Goal: Find specific page/section: Find specific page/section

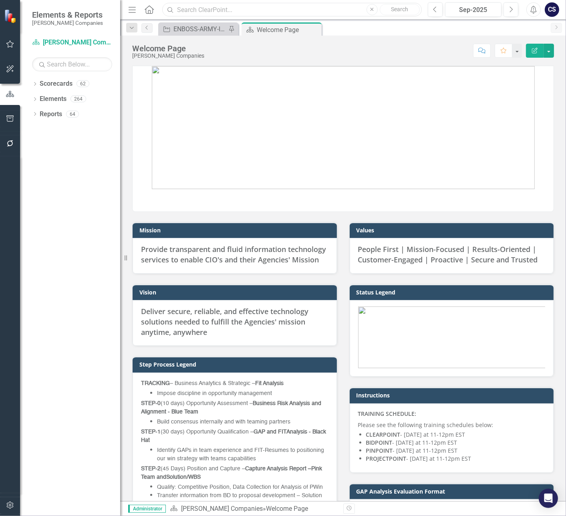
click at [203, 8] on input "text" at bounding box center [291, 10] width 259 height 14
click at [239, 7] on input "MDA [PERSON_NAME]" at bounding box center [291, 10] width 259 height 14
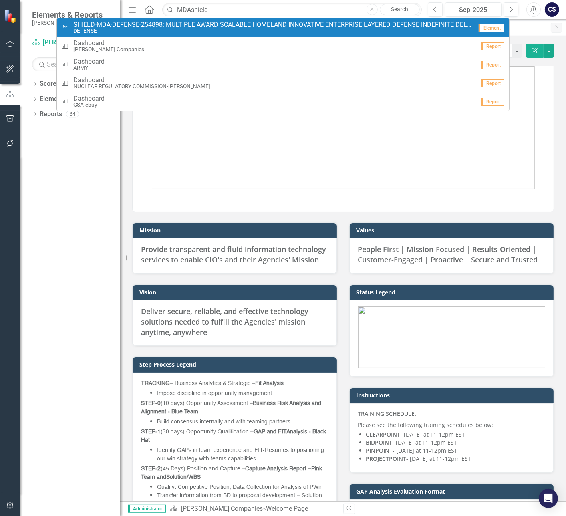
click at [213, 24] on span "SHIELD-MDA-DEFENSE-254898: MULTIPLE AWARD SCALABLE HOMELAND INNOVATIVE ENTERPRI…" at bounding box center [272, 24] width 399 height 7
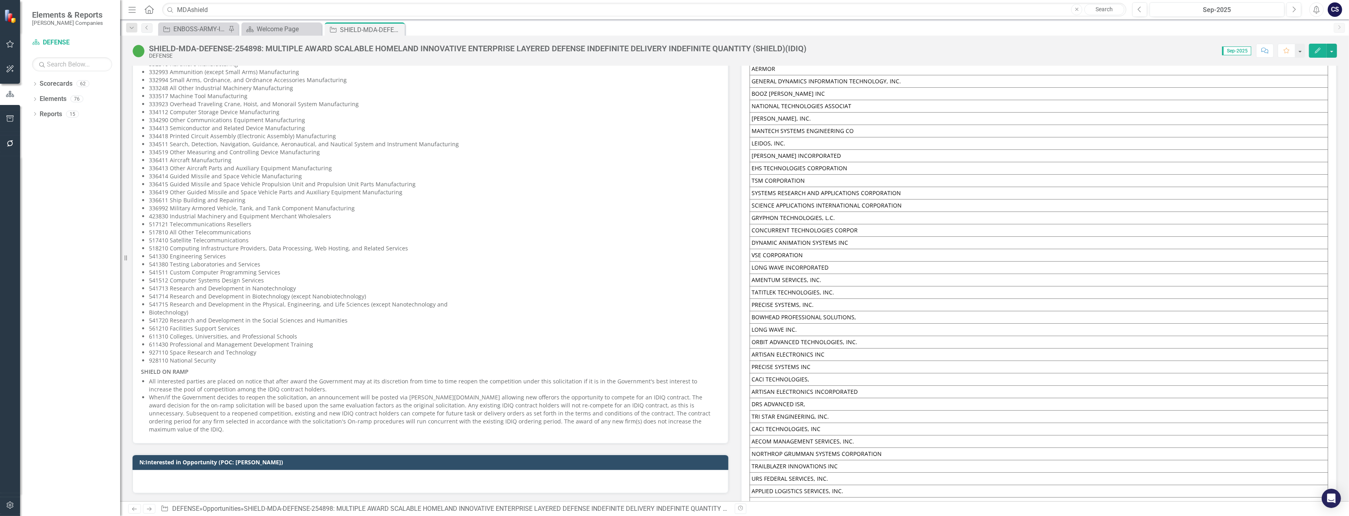
scroll to position [463, 0]
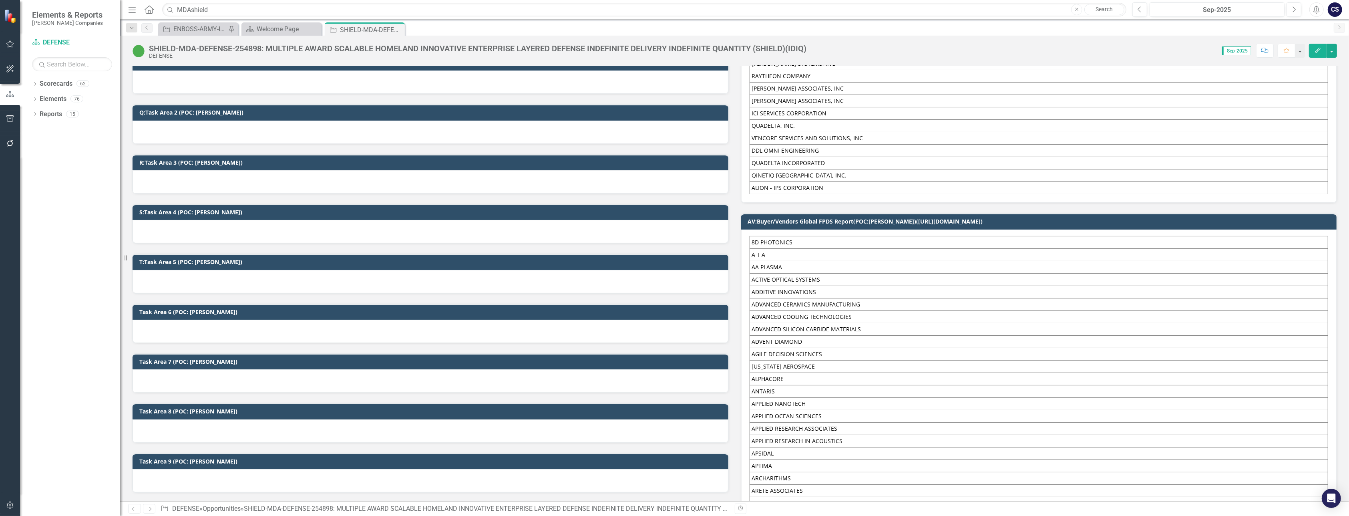
scroll to position [0, 0]
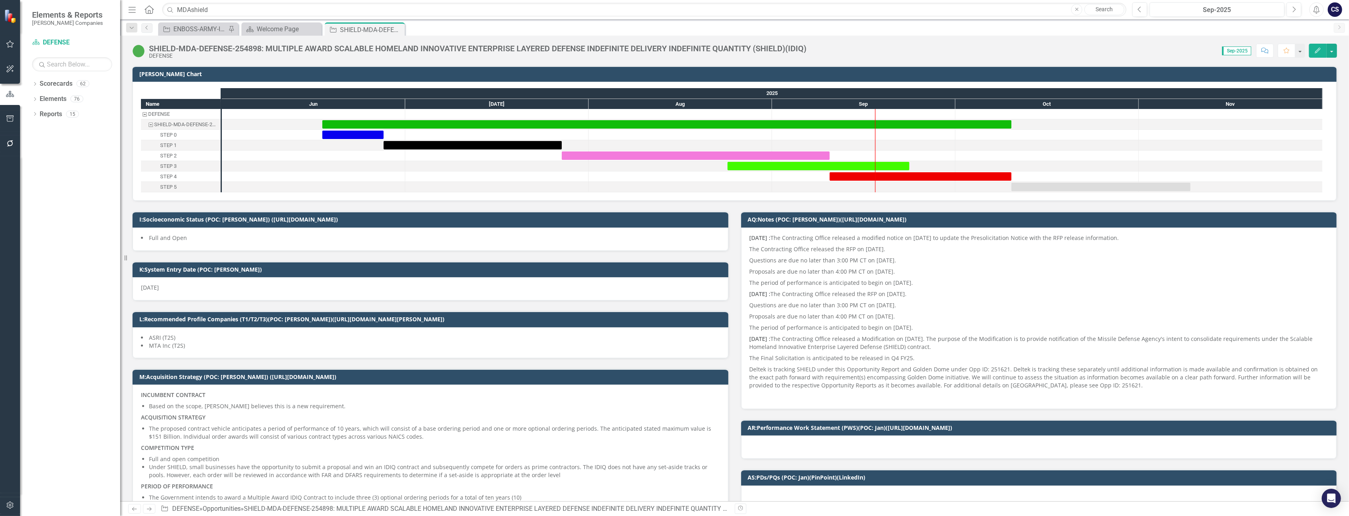
click at [282, 52] on div "SHIELD-MDA-DEFENSE-254898: MULTIPLE AWARD SCALABLE HOMELAND INNOVATIVE ENTERPRI…" at bounding box center [477, 48] width 657 height 9
click at [217, 9] on input "MDAshield" at bounding box center [644, 10] width 964 height 14
type input "M"
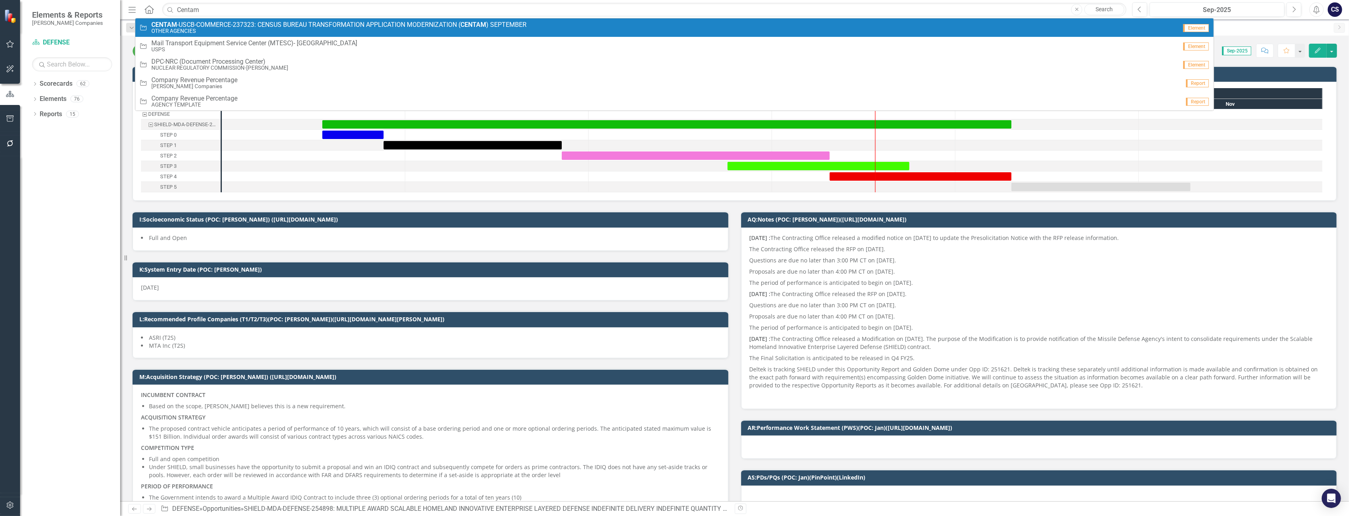
click at [317, 21] on span "CENTAM -USCB-COMMERCE-237323: CENSUS BUREAU TRANSFORMATION APPLICATION MODERNIZ…" at bounding box center [338, 24] width 375 height 7
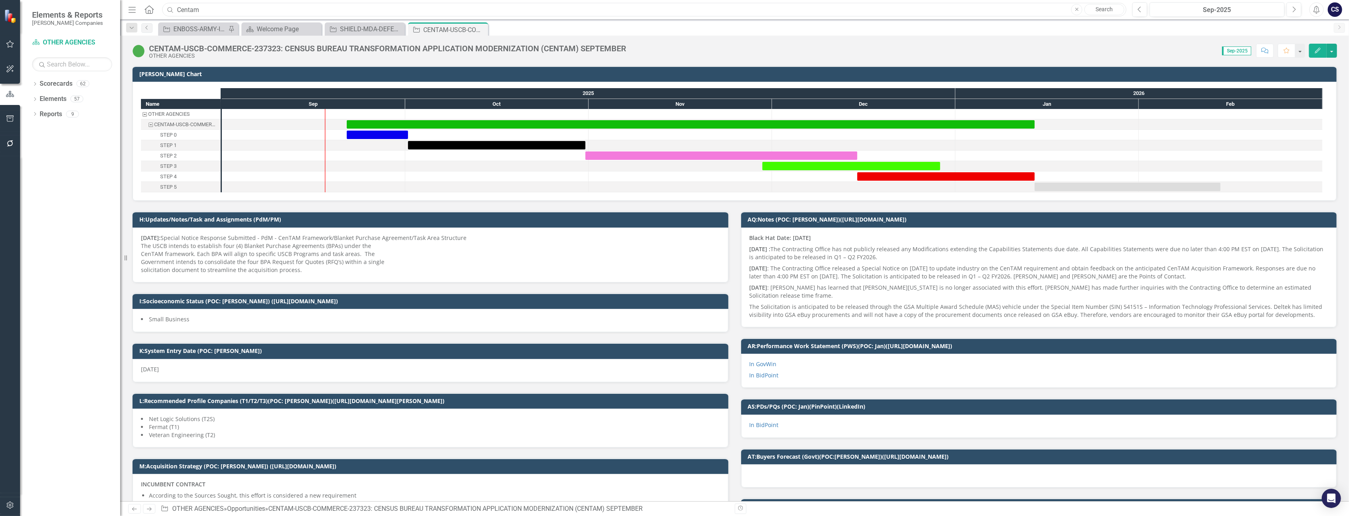
click at [209, 10] on input "Centam" at bounding box center [644, 10] width 964 height 14
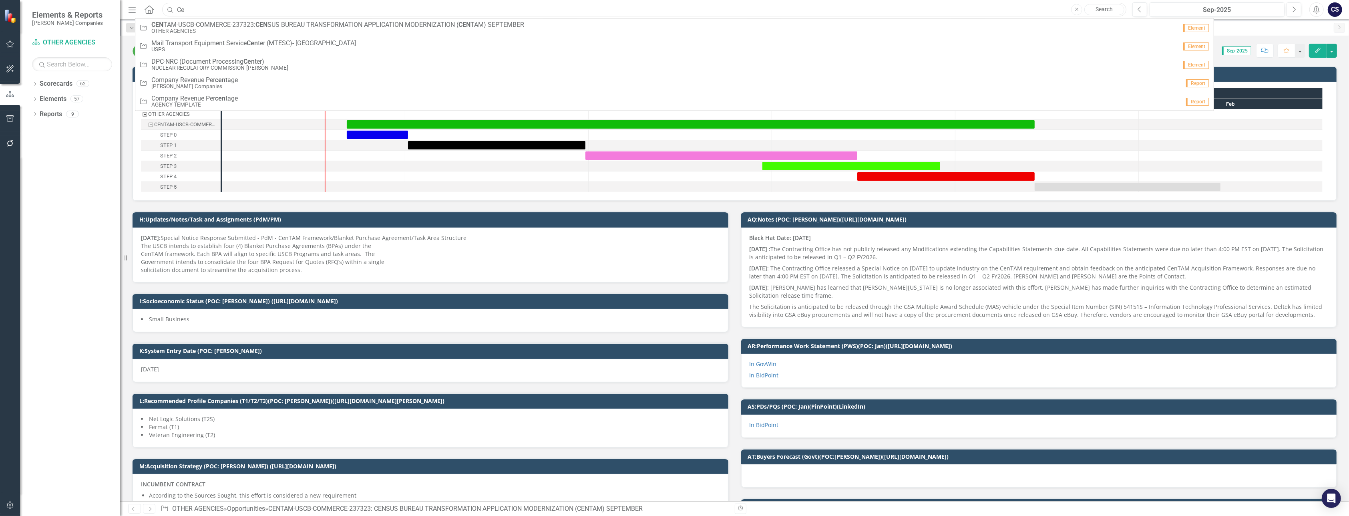
type input "C"
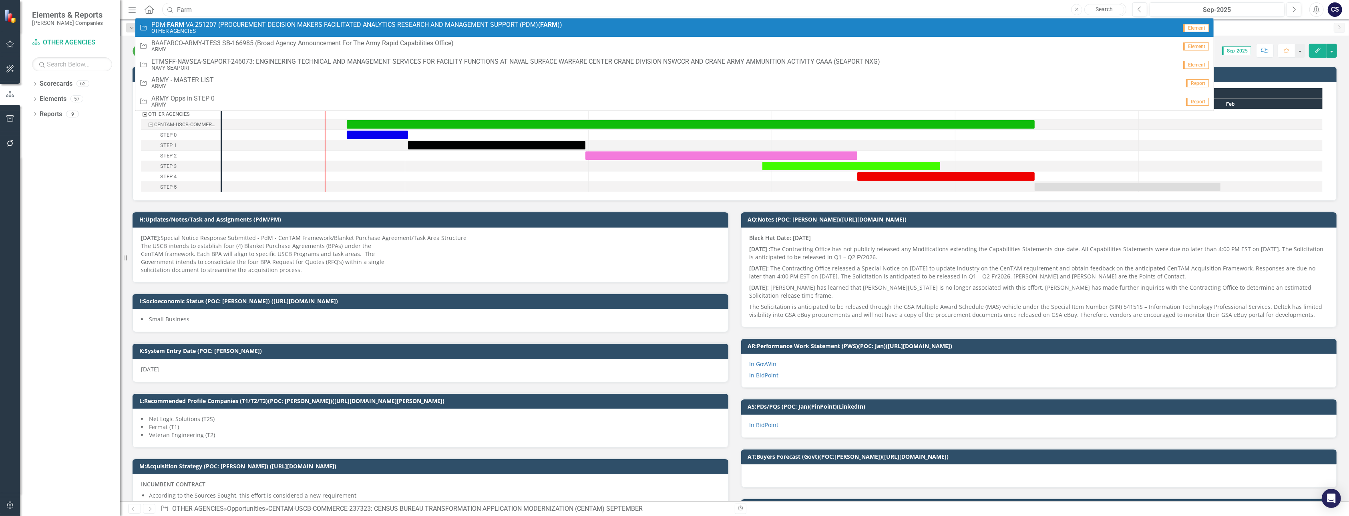
type input "Farm"
click at [204, 26] on span "PDM- FARM -VA-251207 (PROCUREMENT DECISION MAKERS FACILITATED ANALYTICS RESEARC…" at bounding box center [356, 24] width 411 height 7
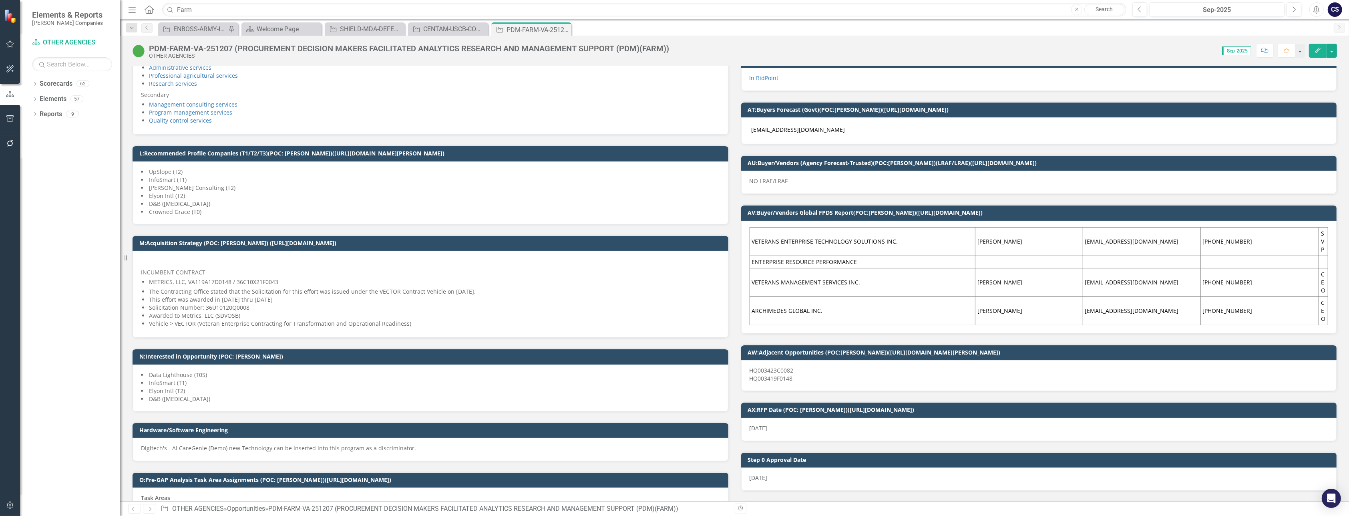
scroll to position [384, 0]
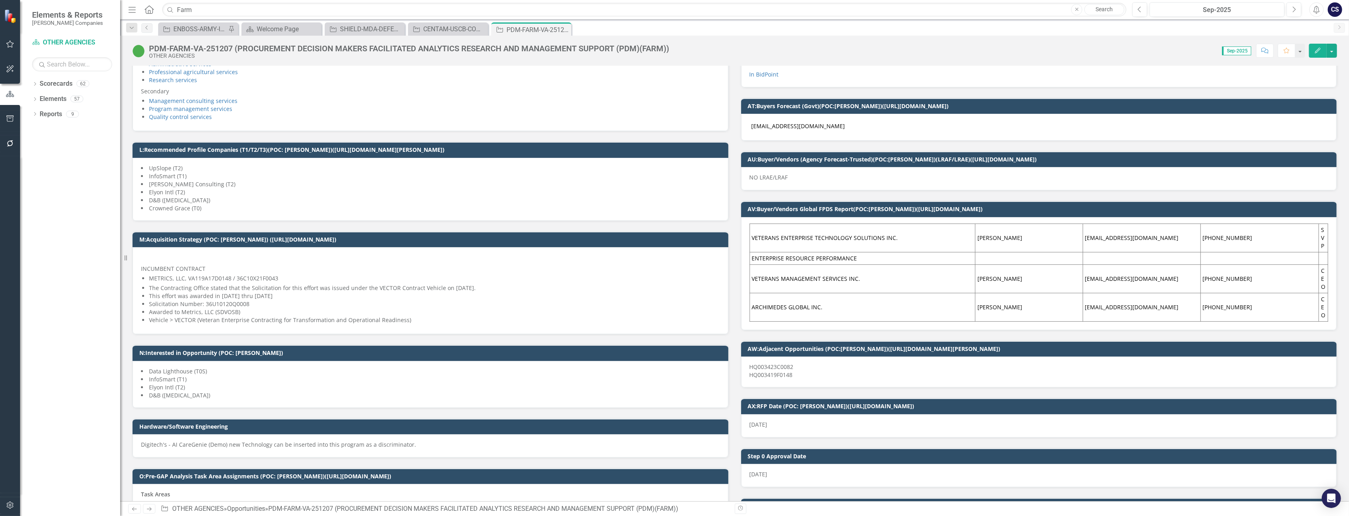
click at [350, 384] on li "Elyon Intl (T2)" at bounding box center [430, 387] width 579 height 8
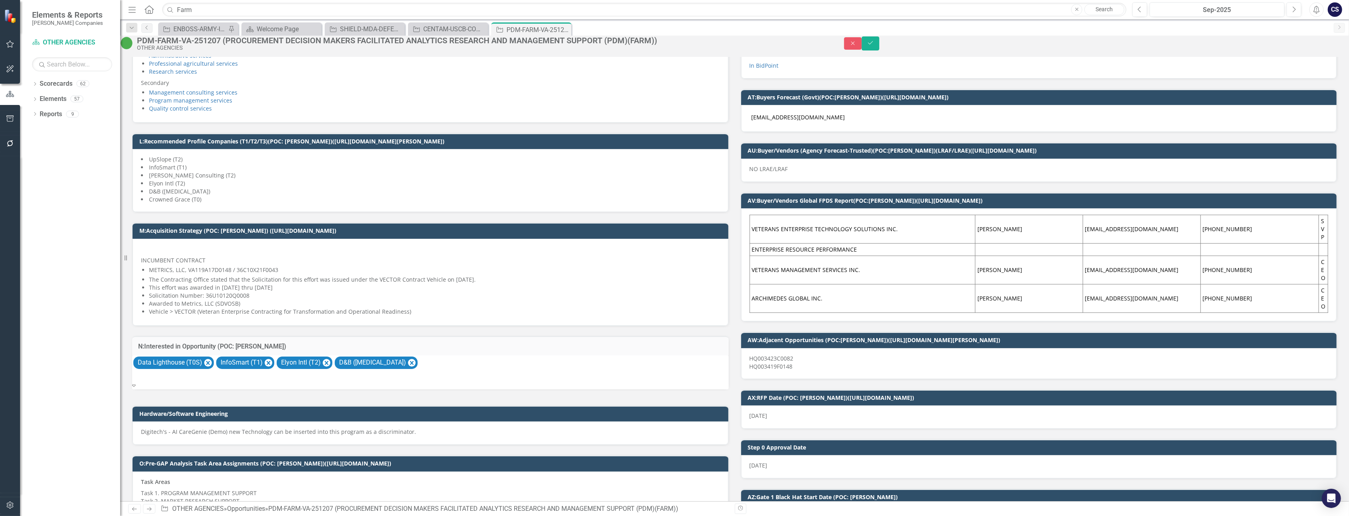
click at [136, 387] on icon "Expand" at bounding box center [134, 385] width 4 height 6
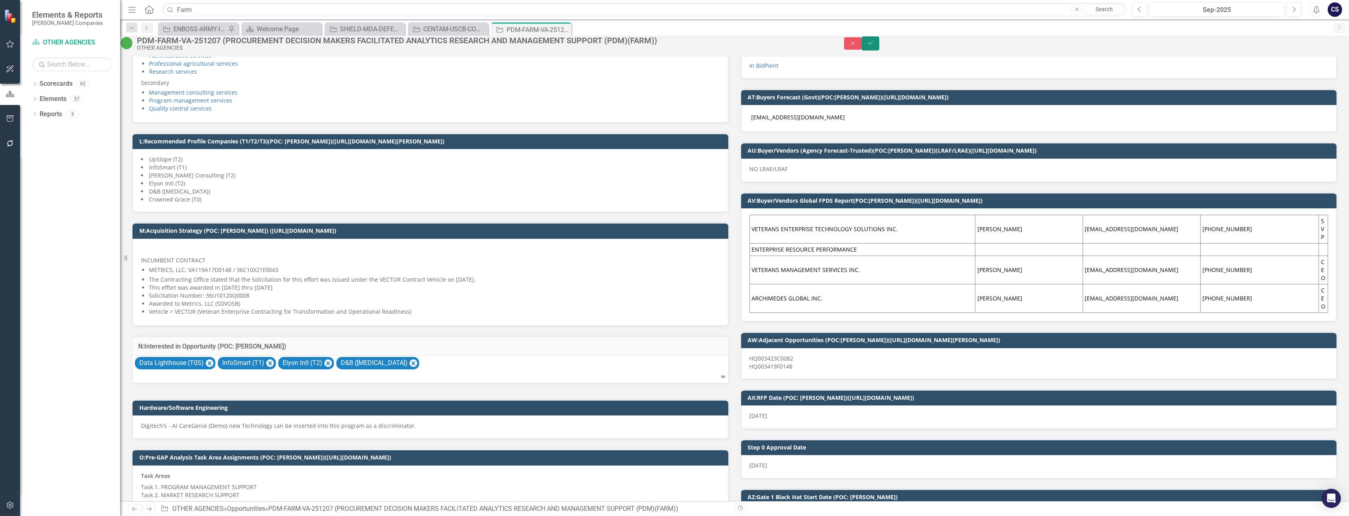
click at [565, 46] on icon "Save" at bounding box center [870, 43] width 7 height 6
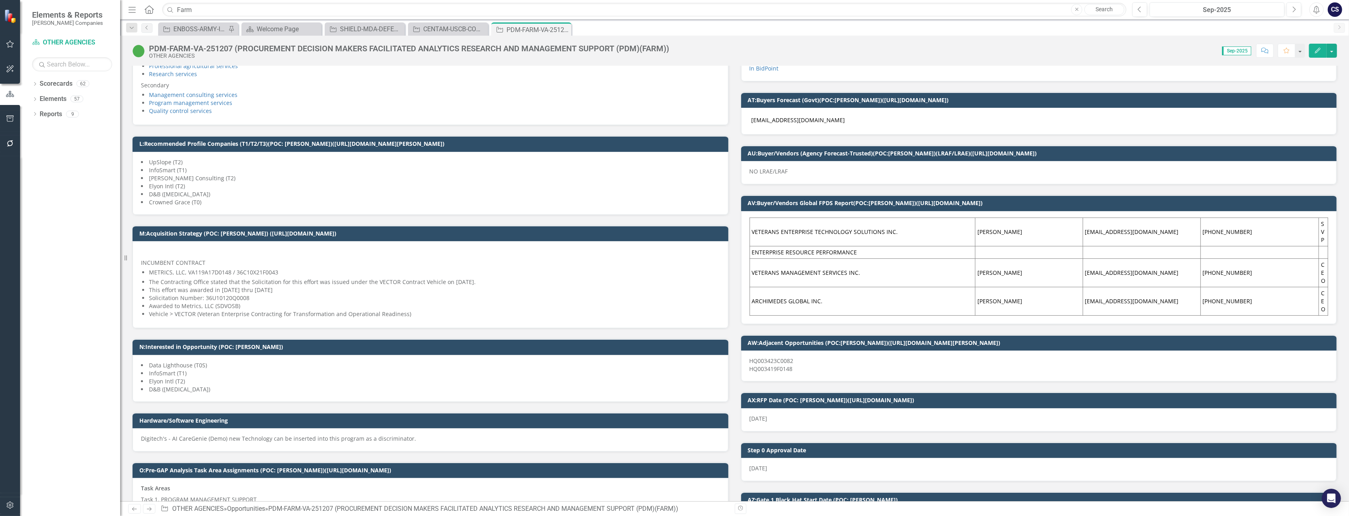
scroll to position [359, 0]
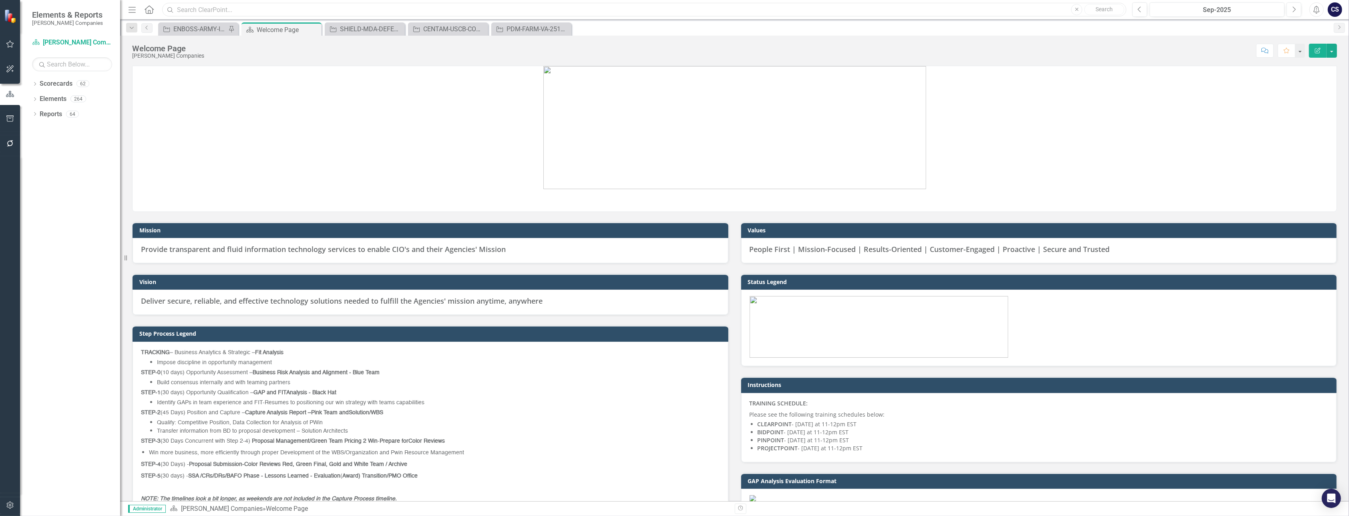
click at [197, 10] on input "text" at bounding box center [644, 10] width 964 height 14
type input "ad4125"
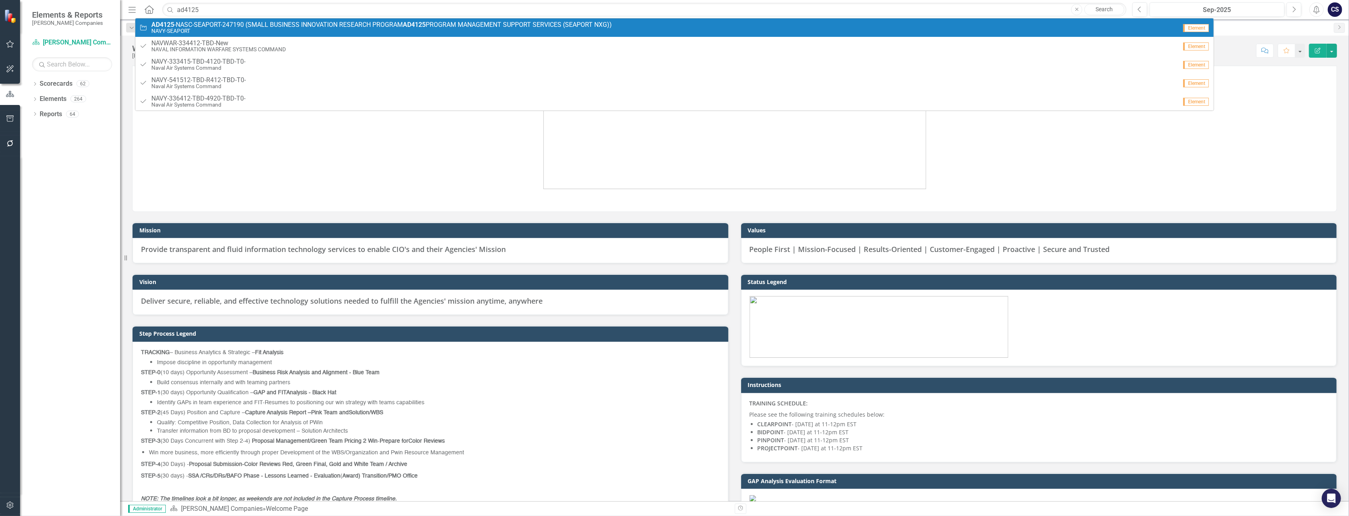
click at [339, 26] on span "AD4125 -NASC-SEAPORT-247190 (SMALL BUSINESS INNOVATION RESEARCH PROGRAM AD4125 …" at bounding box center [381, 24] width 460 height 7
